Goal: Information Seeking & Learning: Learn about a topic

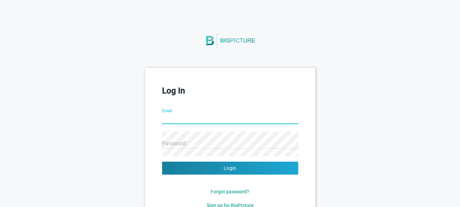
click at [206, 115] on input "Email" at bounding box center [230, 119] width 136 height 25
type input "atul.kumar@refractconsulting.com"
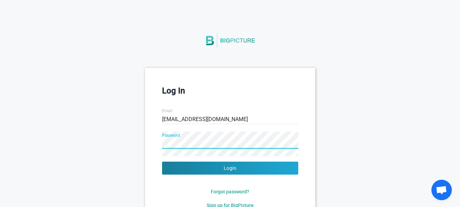
click at [162, 161] on button "Login" at bounding box center [230, 167] width 136 height 13
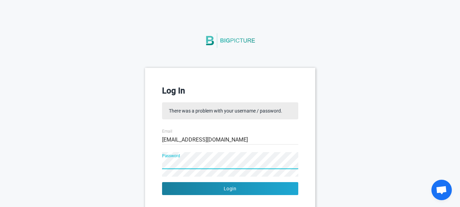
click at [22, 171] on div "Log In There was a problem with your username / password. Email atul.kumar@refr…" at bounding box center [230, 157] width 460 height 178
click at [162, 182] on button "Login" at bounding box center [230, 188] width 136 height 13
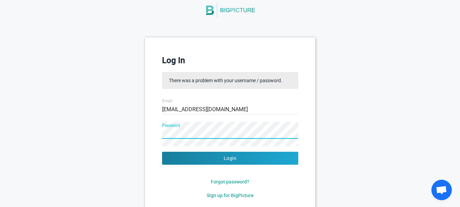
scroll to position [58, 0]
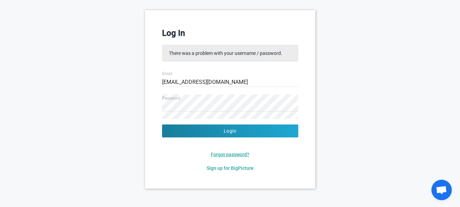
click at [240, 155] on span "Forgot password?" at bounding box center [230, 154] width 38 height 5
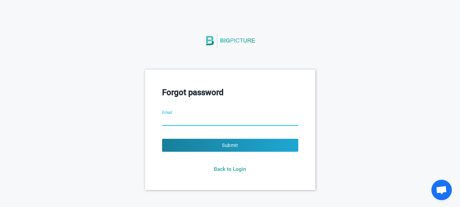
click at [177, 114] on input "Email" at bounding box center [230, 121] width 136 height 25
type input "atul.kumar@refractconsulting.com"
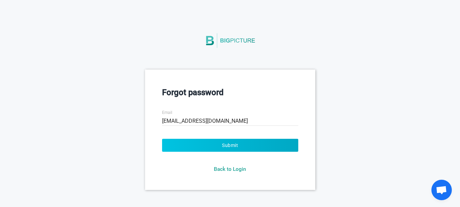
click at [235, 144] on button "Submit" at bounding box center [230, 145] width 136 height 13
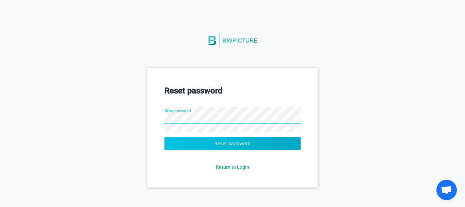
click at [266, 139] on button "Reset password" at bounding box center [232, 143] width 136 height 13
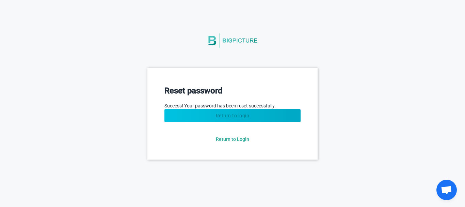
click at [265, 115] on link "Return to login" at bounding box center [232, 115] width 136 height 13
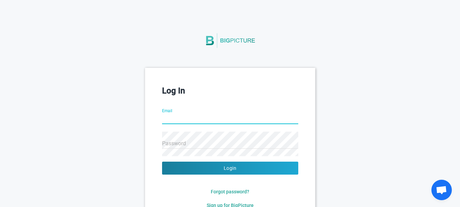
click at [182, 118] on input "Email" at bounding box center [230, 119] width 136 height 25
type input "atul.kumar@refractconsulting.com"
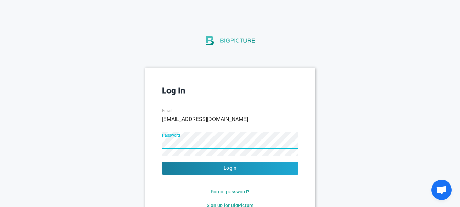
click at [239, 174] on div "Log In Email atul.kumar@refractconsulting.com Password Login Forgot password? S…" at bounding box center [230, 146] width 170 height 157
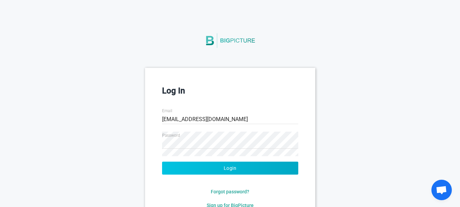
click at [232, 169] on button "Login" at bounding box center [230, 167] width 136 height 13
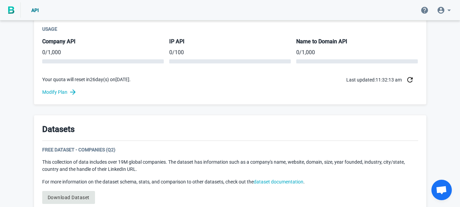
scroll to position [170, 0]
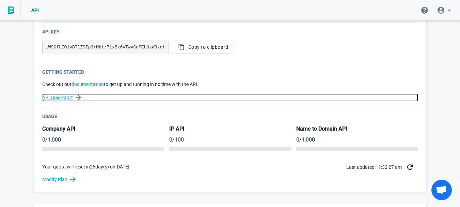
click at [64, 97] on link "API Quickstart" at bounding box center [230, 97] width 376 height 8
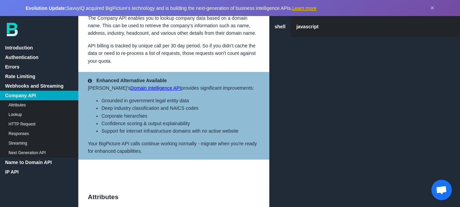
click at [22, 106] on link "Attributes" at bounding box center [39, 105] width 78 height 10
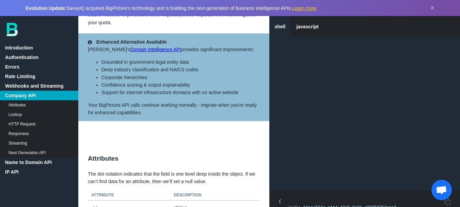
scroll to position [1349, 0]
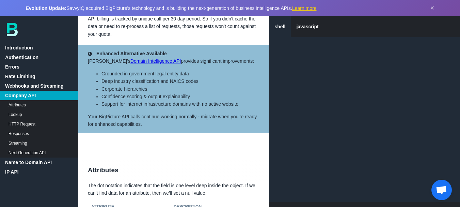
click at [18, 112] on link "Lookup" at bounding box center [39, 115] width 78 height 10
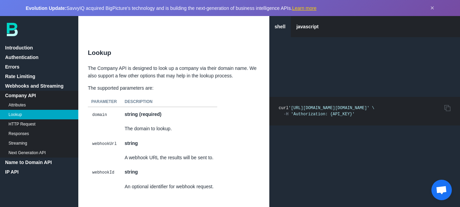
click at [29, 124] on link "HTTP Request" at bounding box center [39, 124] width 78 height 10
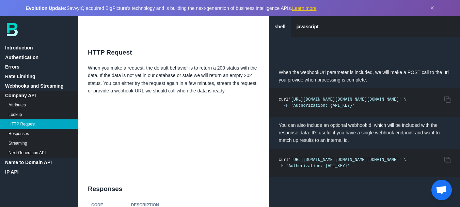
click at [22, 132] on link "Responses" at bounding box center [39, 134] width 78 height 10
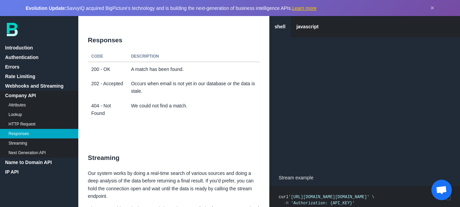
click at [23, 134] on link "Responses" at bounding box center [39, 134] width 78 height 10
click at [21, 142] on link "Streaming" at bounding box center [39, 143] width 78 height 10
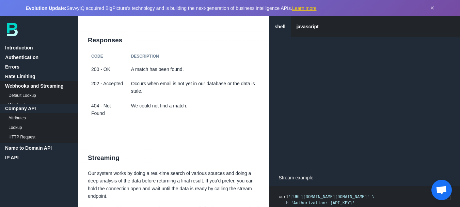
scroll to position [1211, 0]
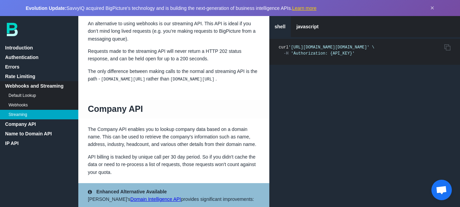
click at [33, 123] on link "Company API" at bounding box center [39, 124] width 78 height 10
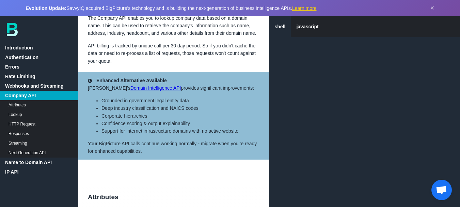
click at [22, 105] on link "Attributes" at bounding box center [39, 105] width 78 height 10
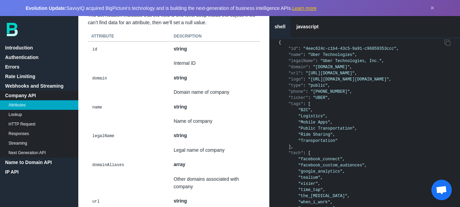
click at [17, 116] on link "Lookup" at bounding box center [39, 115] width 78 height 10
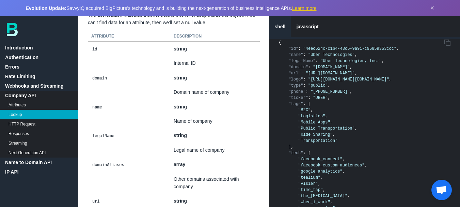
scroll to position [3155, 0]
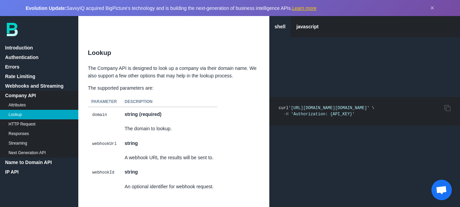
click at [24, 124] on link "HTTP Request" at bounding box center [39, 124] width 78 height 10
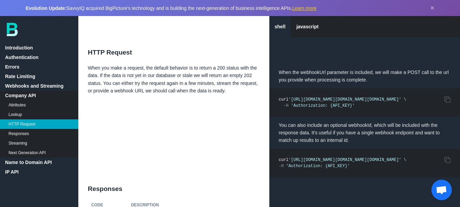
click at [22, 133] on link "Responses" at bounding box center [39, 134] width 78 height 10
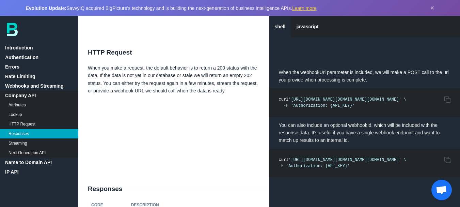
scroll to position [3482, 0]
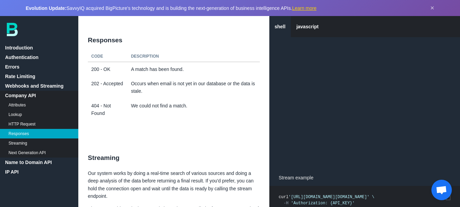
click at [21, 139] on link "Streaming" at bounding box center [39, 143] width 78 height 10
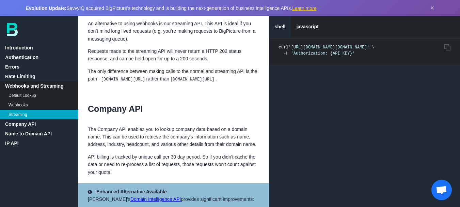
click at [30, 119] on link "Company API" at bounding box center [39, 124] width 78 height 10
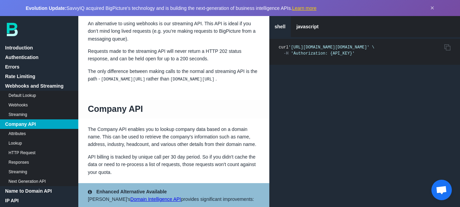
scroll to position [1322, 0]
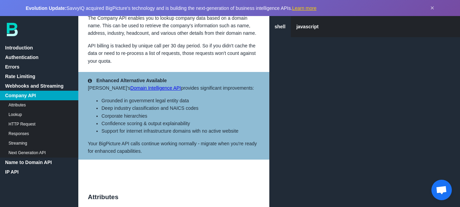
click at [27, 152] on link "Next Generation API" at bounding box center [39, 153] width 78 height 10
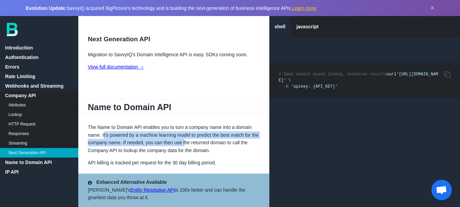
drag, startPoint x: 103, startPoint y: 107, endPoint x: 185, endPoint y: 116, distance: 82.0
click at [185, 123] on p "The Name to Domain API enables you to turn a company name into a domain name. I…" at bounding box center [173, 138] width 191 height 31
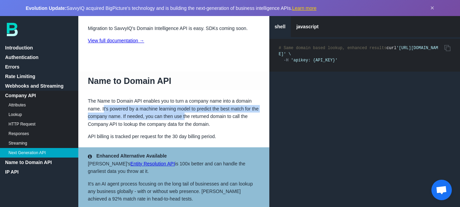
scroll to position [3734, 0]
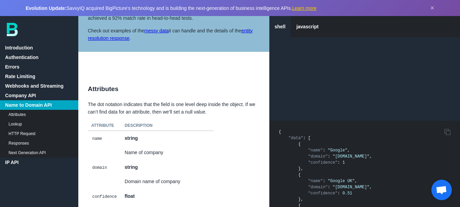
scroll to position [3904, 0]
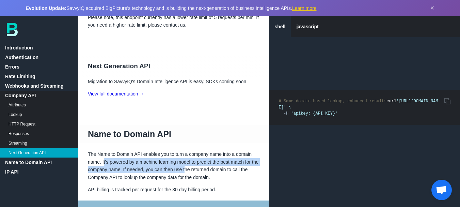
scroll to position [3632, 0]
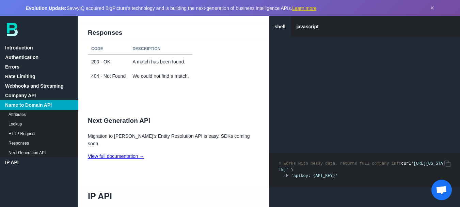
scroll to position [4381, 0]
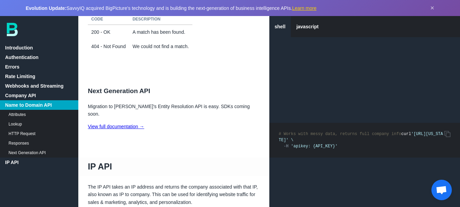
click at [122, 124] on link "View full documentation →" at bounding box center [116, 126] width 57 height 5
